Goal: Information Seeking & Learning: Learn about a topic

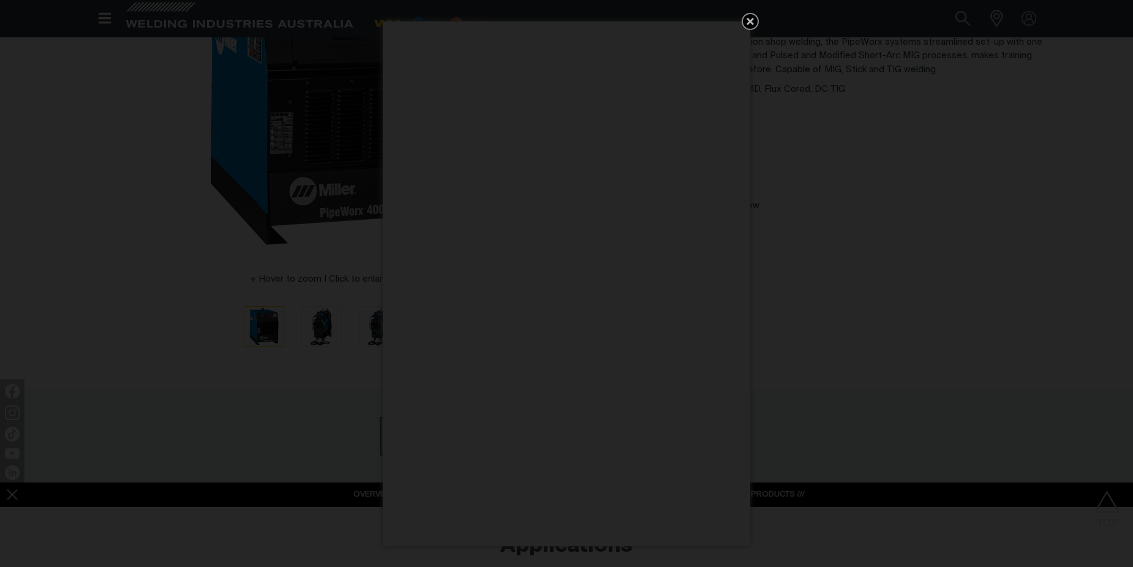
scroll to position [61, 0]
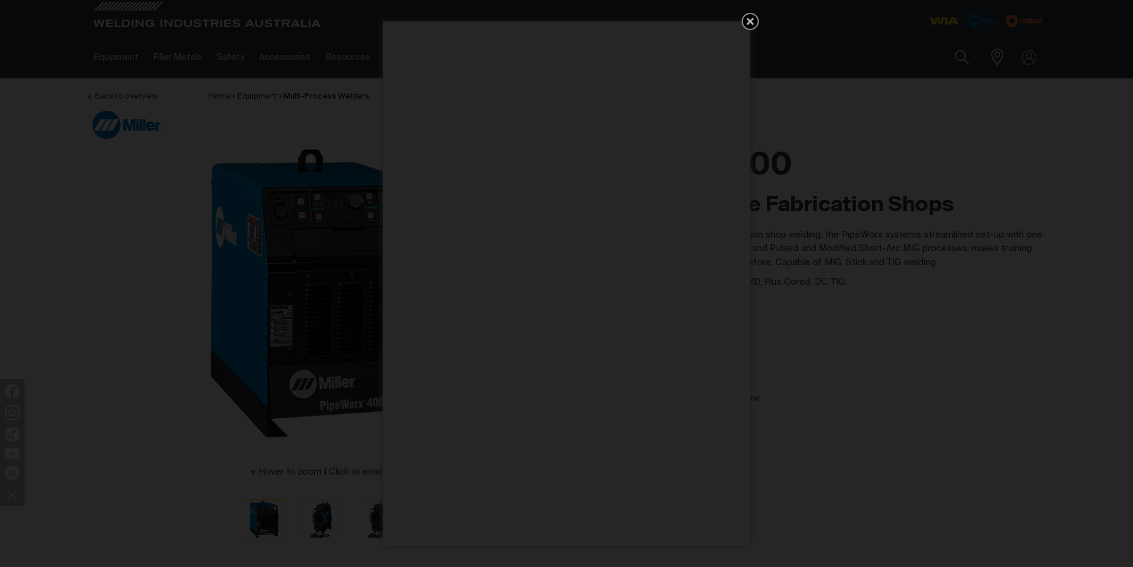
drag, startPoint x: 751, startPoint y: 19, endPoint x: 741, endPoint y: 18, distance: 9.8
click at [744, 17] on icon "Get 5 WIA Welding Guides Free!" at bounding box center [750, 21] width 15 height 15
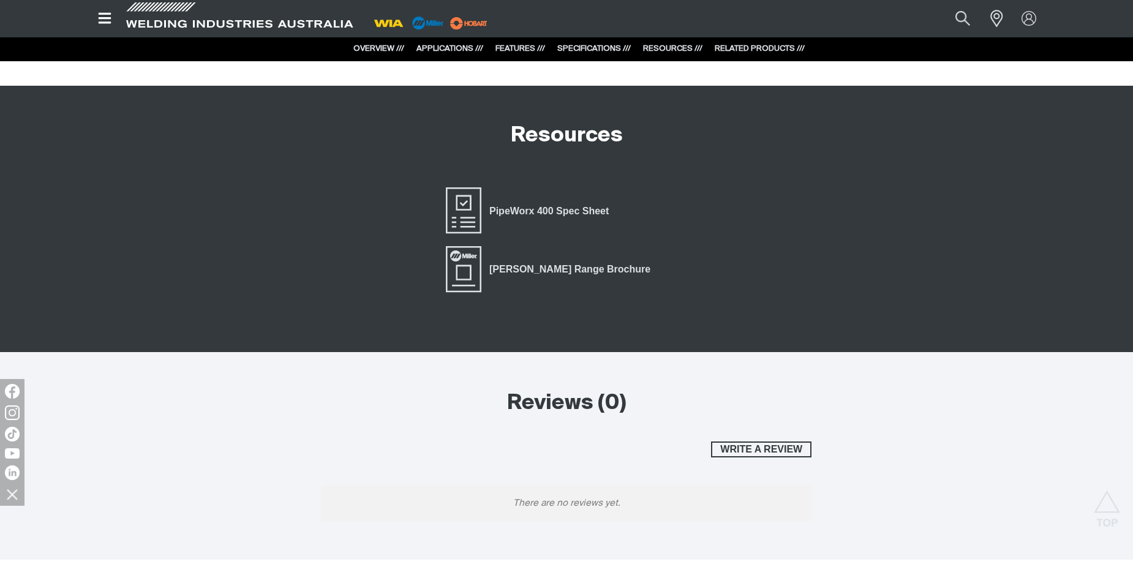
scroll to position [2206, 0]
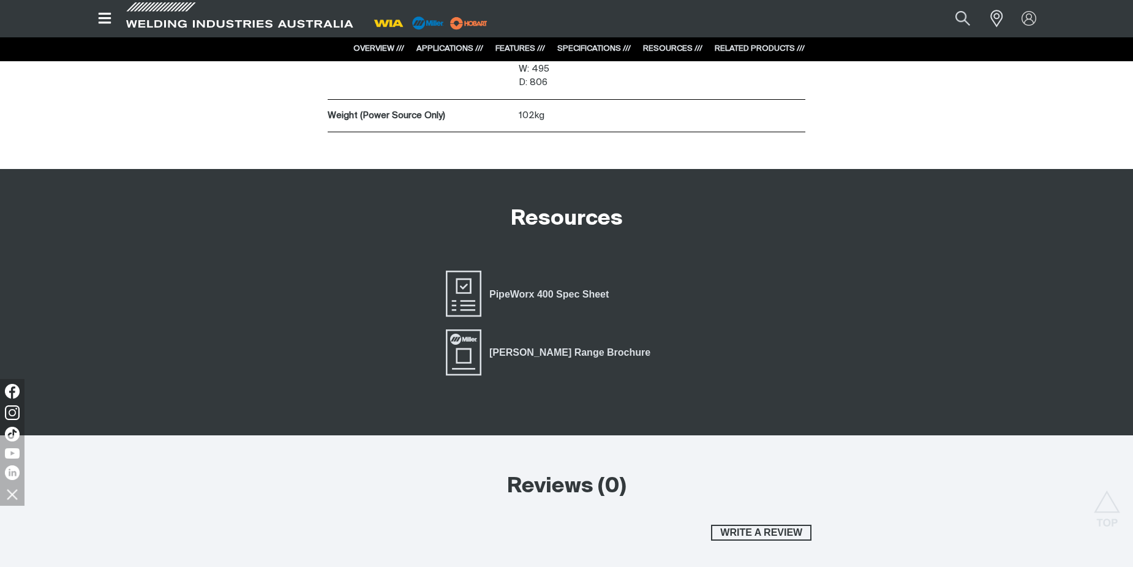
scroll to position [2206, 0]
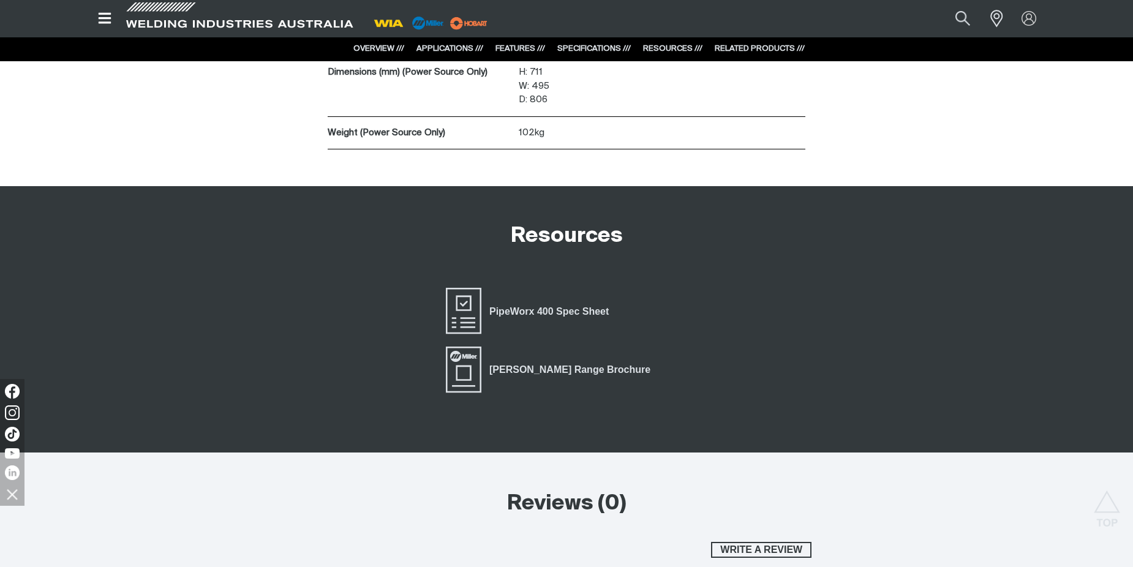
scroll to position [2206, 0]
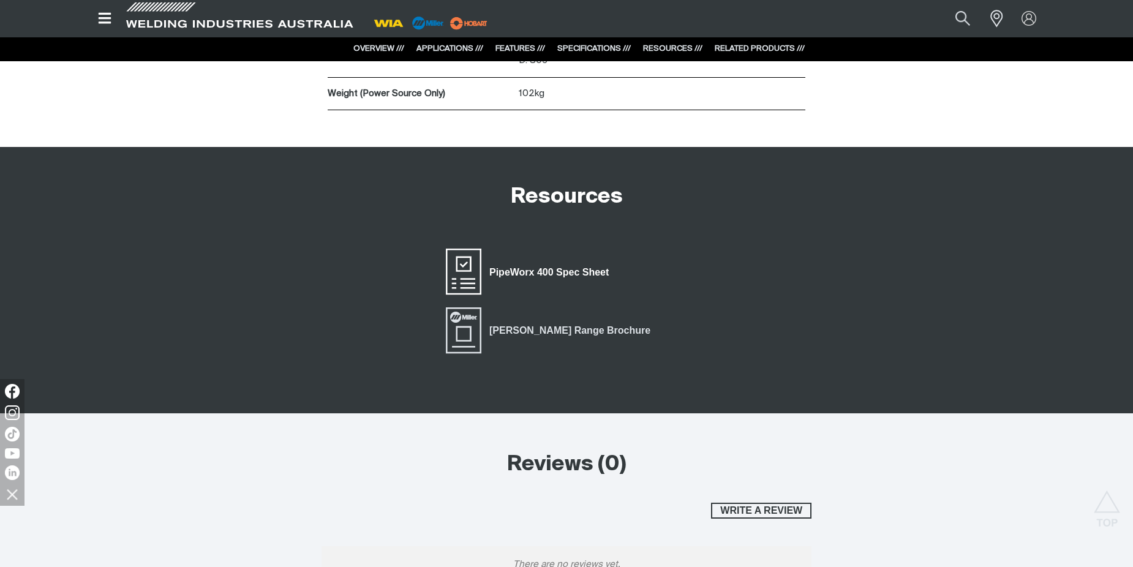
click at [460, 260] on span "PipeWorx 400 Spec Sheet" at bounding box center [463, 272] width 39 height 49
